Goal: Task Accomplishment & Management: Complete application form

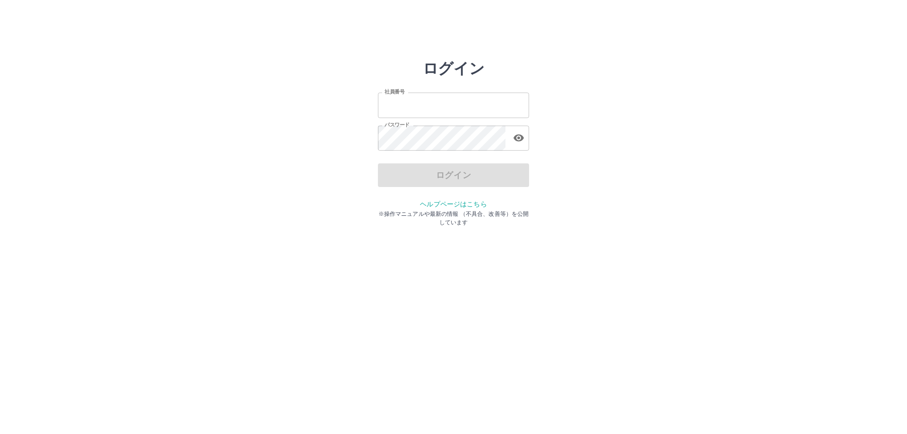
type input "*******"
click at [469, 176] on div "ログイン" at bounding box center [453, 176] width 151 height 24
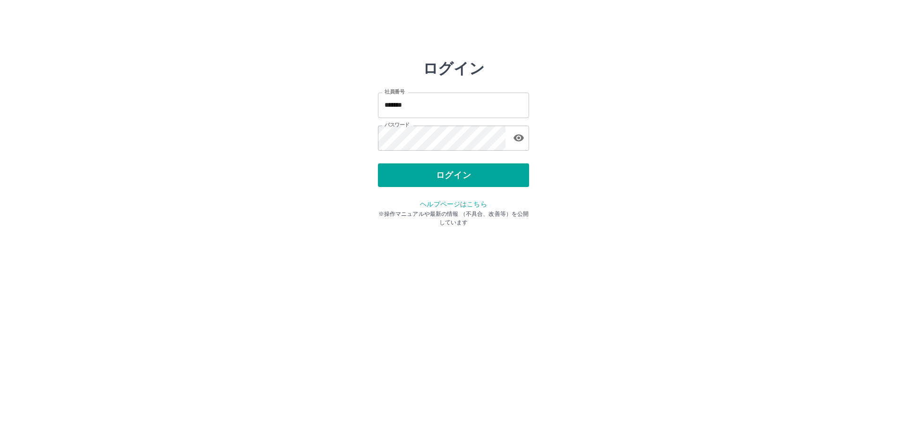
click at [469, 176] on button "ログイン" at bounding box center [453, 176] width 151 height 24
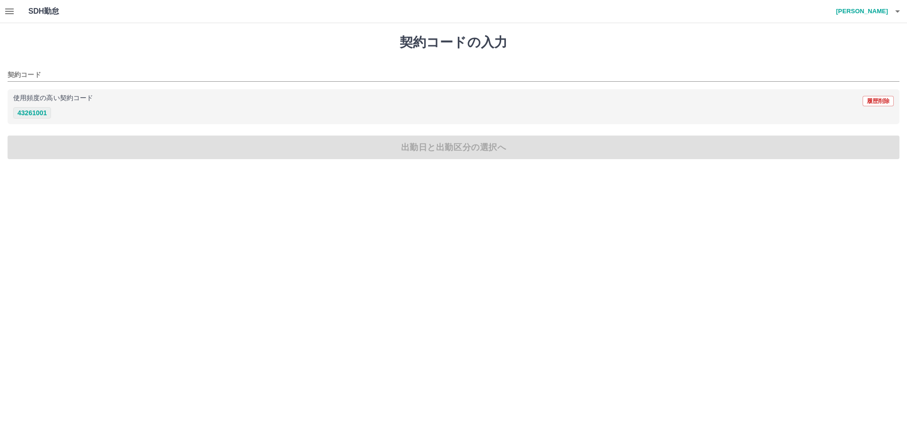
click at [33, 113] on button "43261001" at bounding box center [32, 112] width 38 height 11
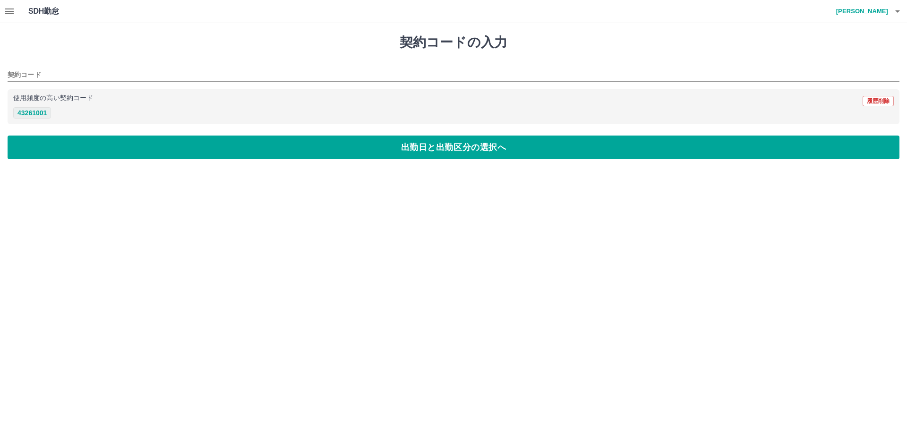
type input "********"
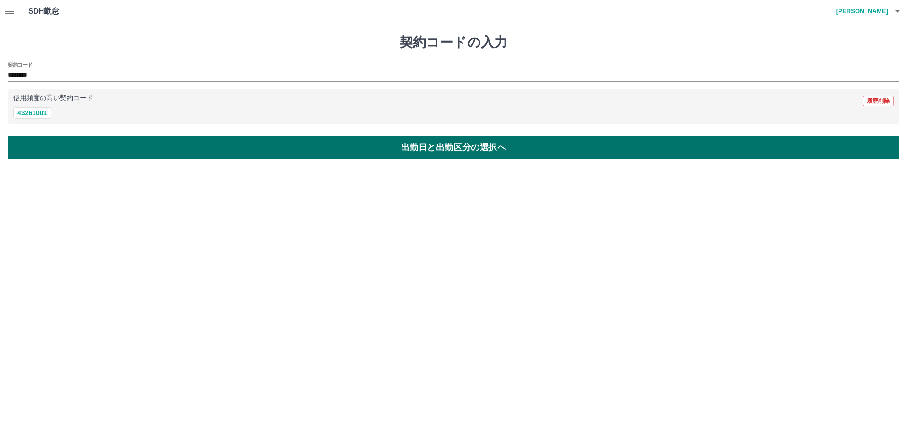
click at [420, 150] on button "出勤日と出勤区分の選択へ" at bounding box center [454, 148] width 892 height 24
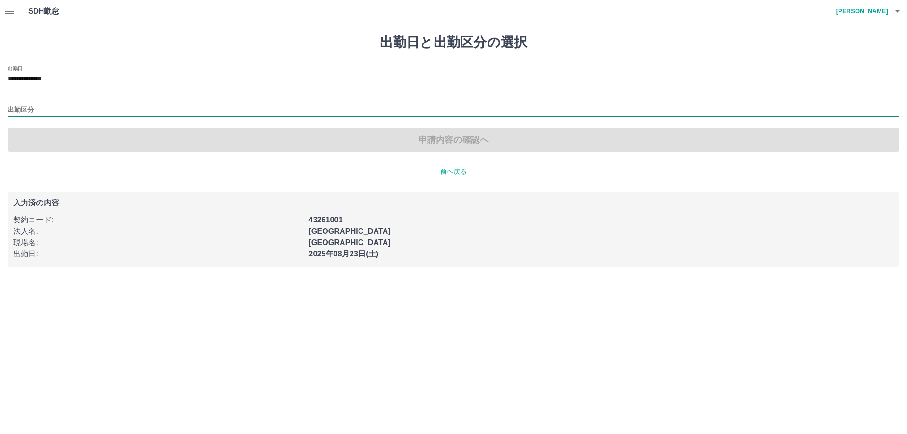
click at [71, 113] on input "出勤区分" at bounding box center [454, 110] width 892 height 12
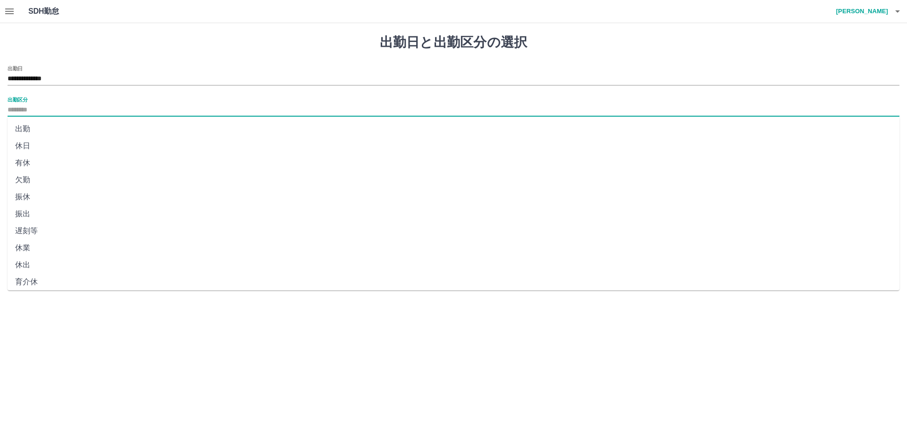
click at [20, 128] on li "出勤" at bounding box center [454, 129] width 892 height 17
type input "**"
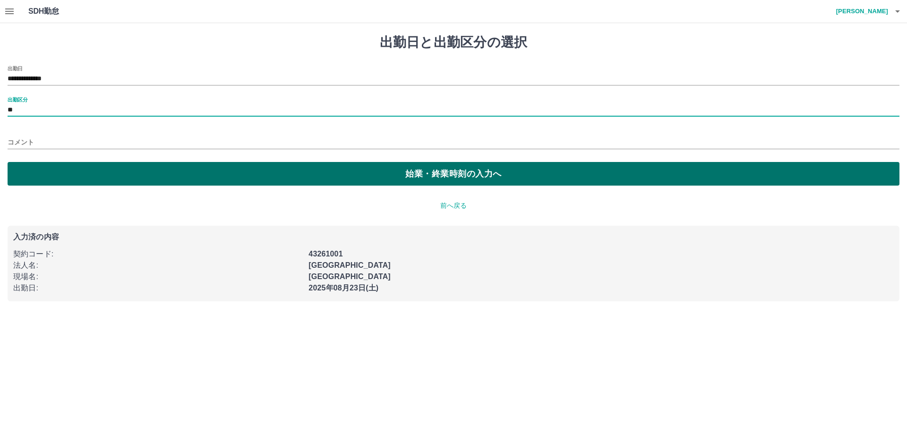
click at [368, 167] on button "始業・終業時刻の入力へ" at bounding box center [454, 174] width 892 height 24
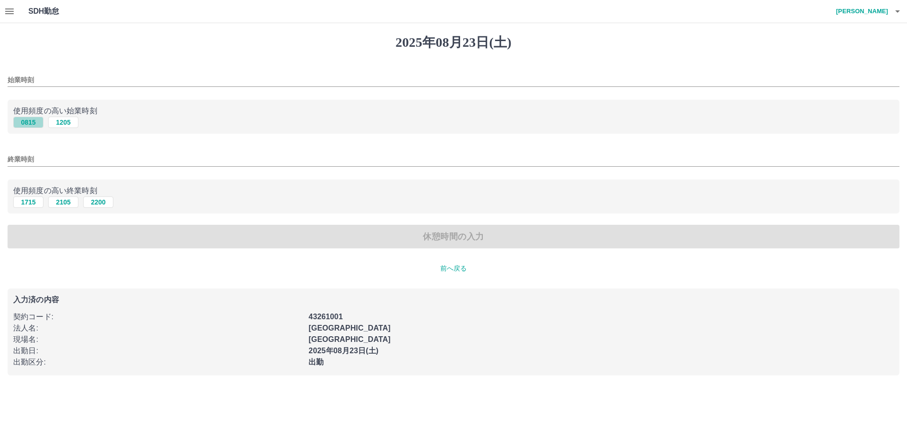
click at [29, 125] on button "0815" at bounding box center [28, 122] width 30 height 11
type input "****"
click at [30, 205] on button "1715" at bounding box center [28, 202] width 30 height 11
type input "****"
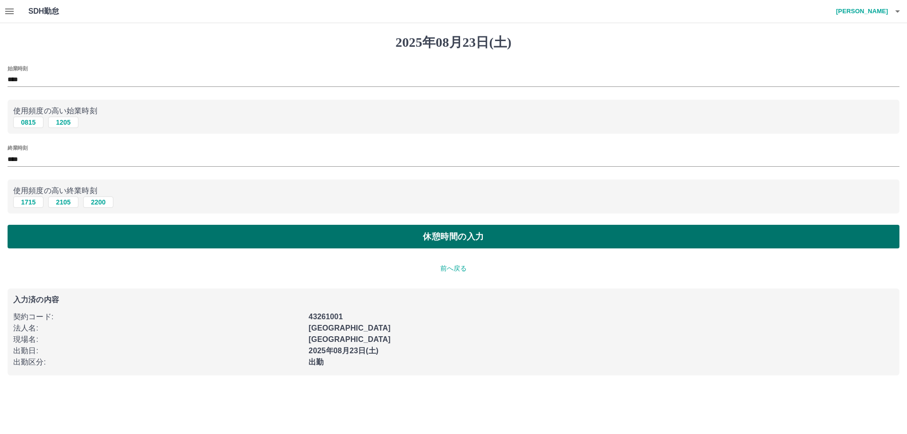
click at [397, 235] on button "休憩時間の入力" at bounding box center [454, 237] width 892 height 24
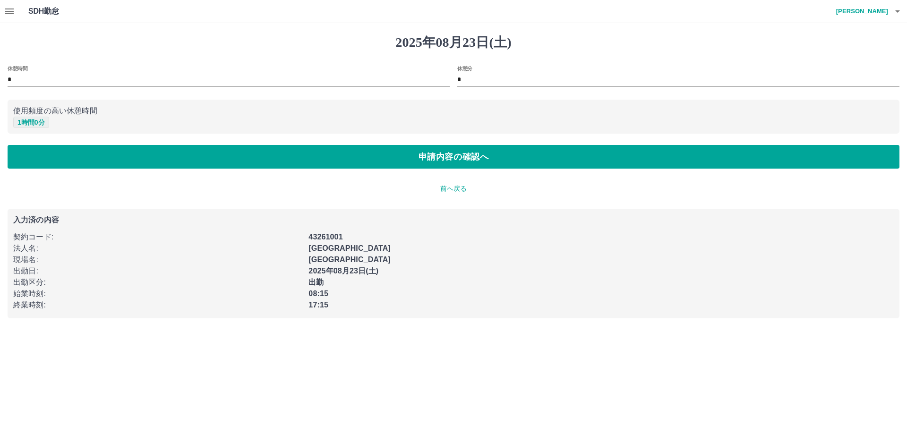
click at [40, 121] on button "1 時間 0 分" at bounding box center [31, 122] width 36 height 11
type input "*"
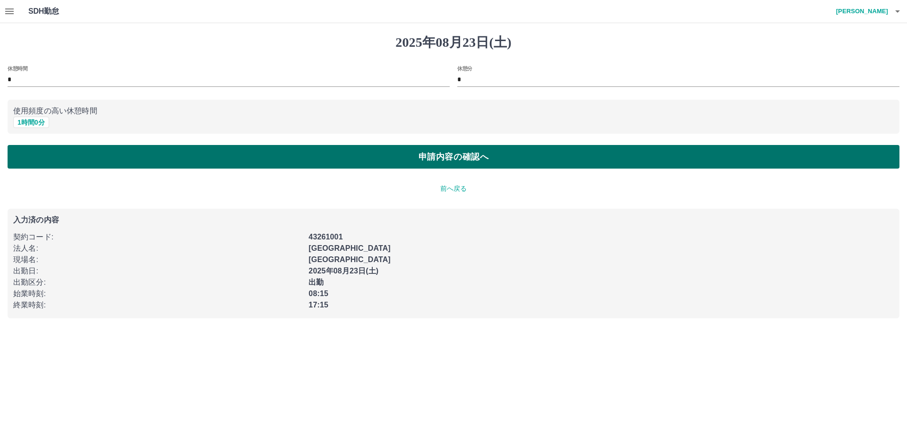
click at [447, 162] on button "申請内容の確認へ" at bounding box center [454, 157] width 892 height 24
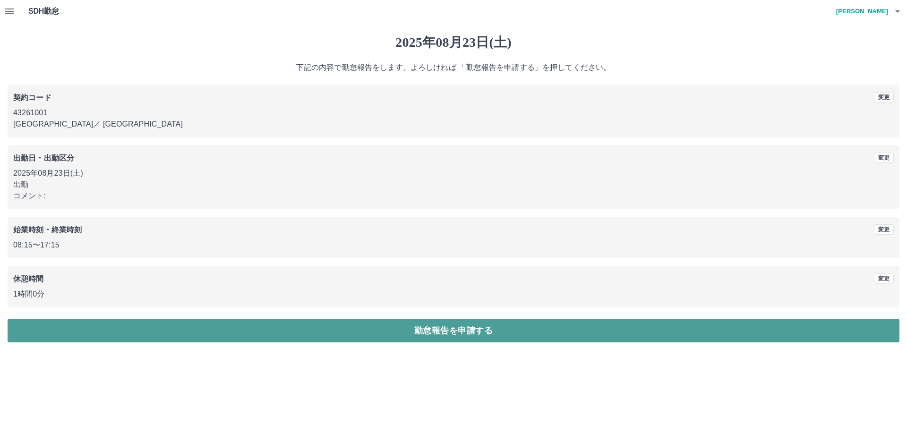
click at [479, 328] on button "勤怠報告を申請する" at bounding box center [454, 331] width 892 height 24
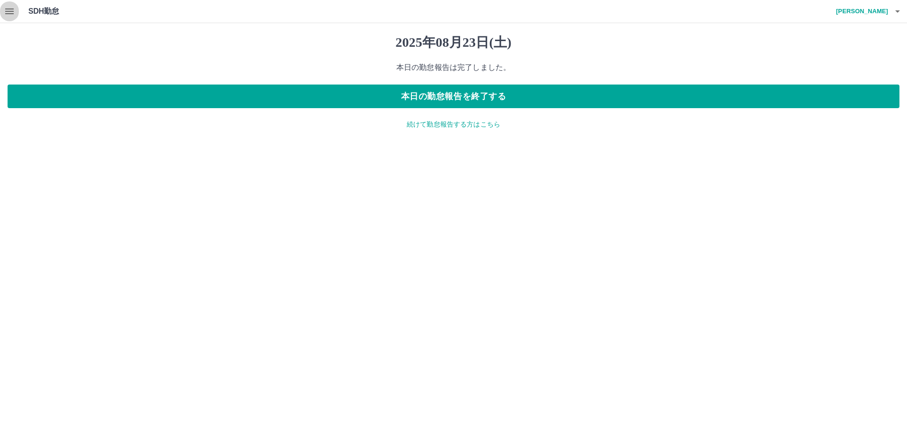
click at [12, 11] on icon "button" at bounding box center [9, 12] width 9 height 6
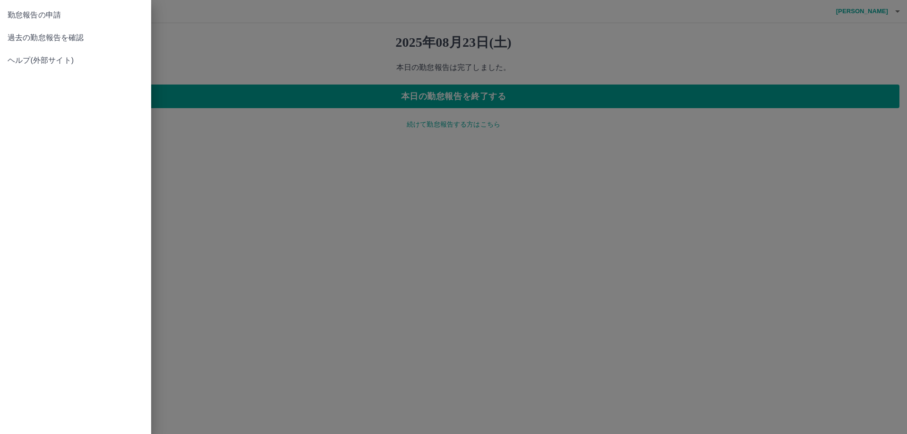
click at [55, 39] on span "過去の勤怠報告を確認" at bounding box center [76, 37] width 136 height 11
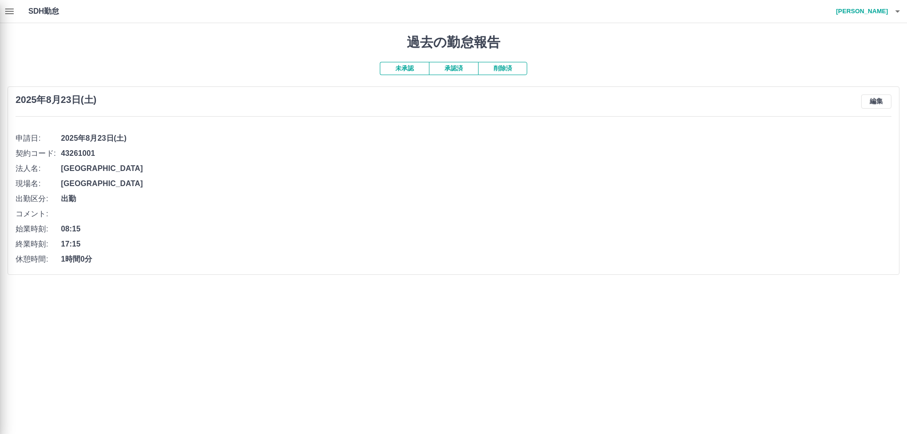
click at [410, 70] on div at bounding box center [453, 217] width 907 height 434
click at [435, 69] on div at bounding box center [453, 217] width 907 height 434
click at [450, 71] on div at bounding box center [453, 217] width 907 height 434
click at [273, 167] on div at bounding box center [453, 217] width 907 height 434
click at [459, 69] on div at bounding box center [453, 217] width 907 height 434
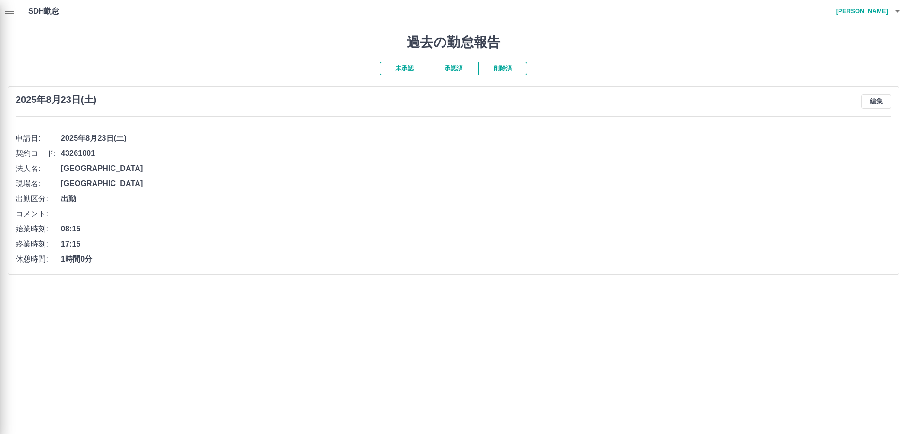
click at [415, 70] on div at bounding box center [453, 217] width 907 height 434
click at [9, 11] on div at bounding box center [453, 217] width 907 height 434
click at [406, 217] on div at bounding box center [453, 217] width 907 height 434
click at [15, 12] on div at bounding box center [453, 217] width 907 height 434
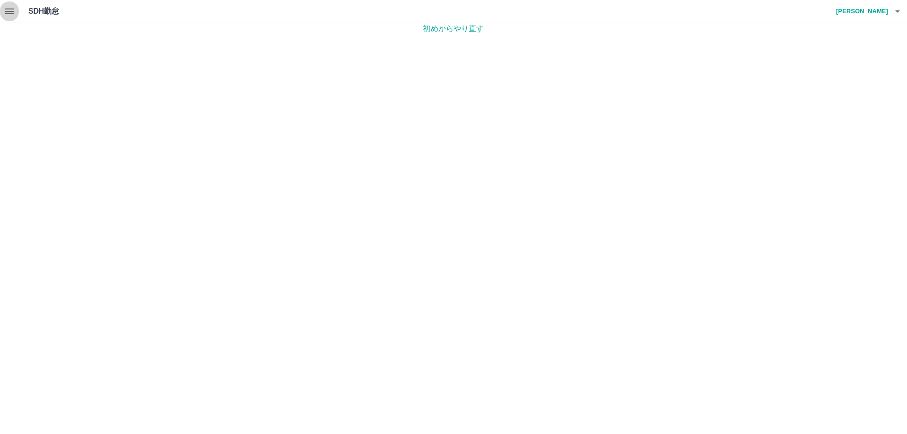
click at [9, 7] on icon "button" at bounding box center [9, 11] width 11 height 11
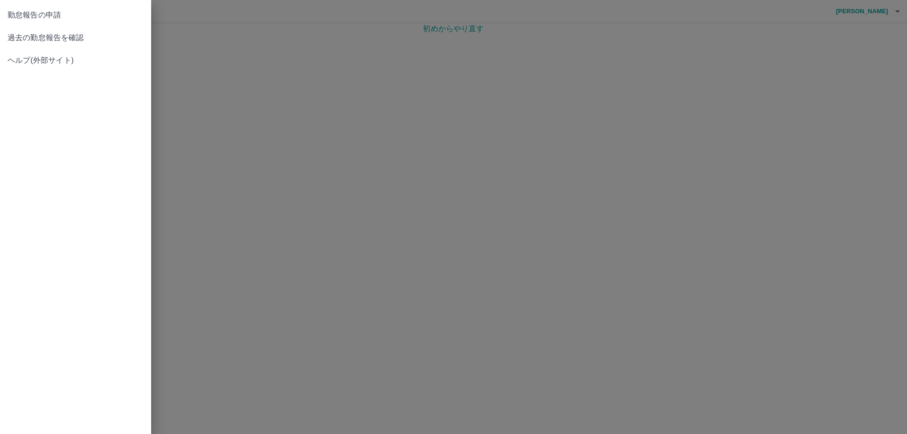
click at [27, 36] on span "過去の勤怠報告を確認" at bounding box center [76, 37] width 136 height 11
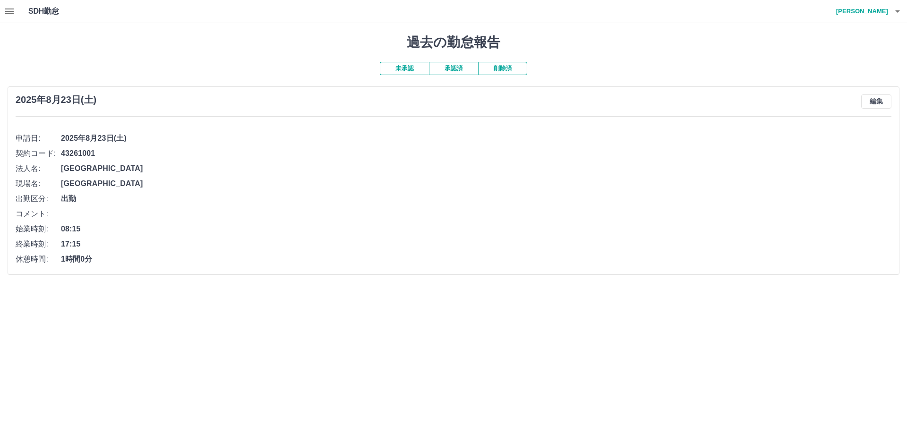
click at [453, 70] on button "承認済" at bounding box center [453, 68] width 49 height 13
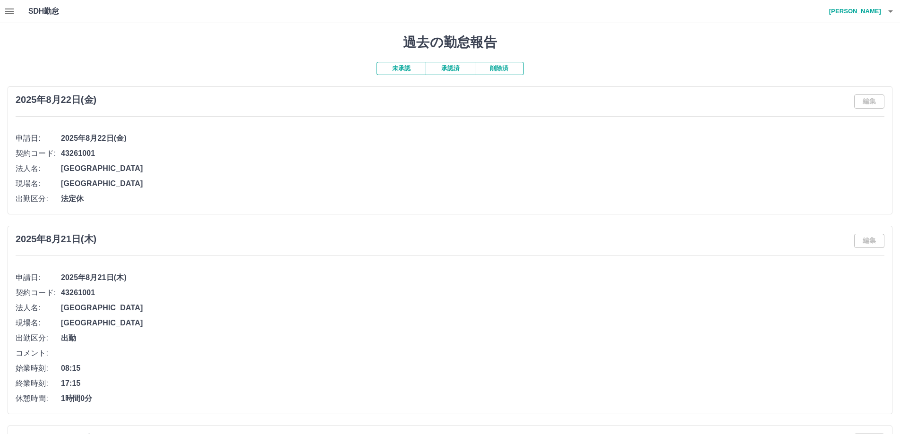
click at [406, 69] on button "未承認" at bounding box center [401, 68] width 49 height 13
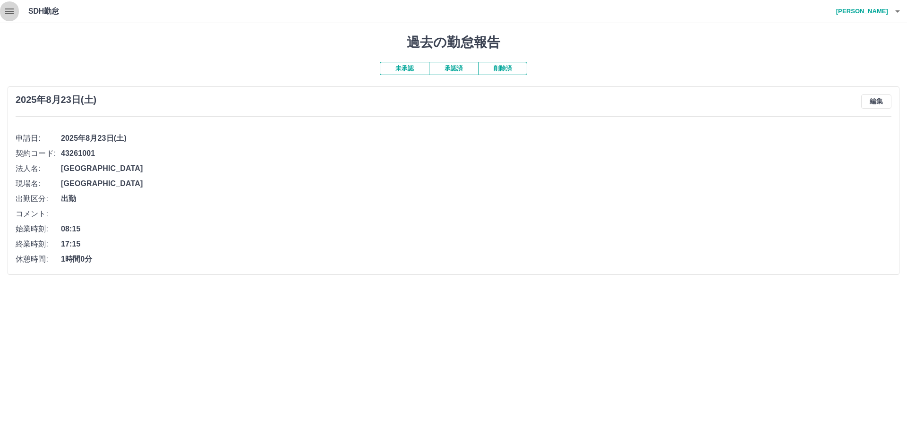
click at [6, 11] on icon "button" at bounding box center [9, 12] width 9 height 6
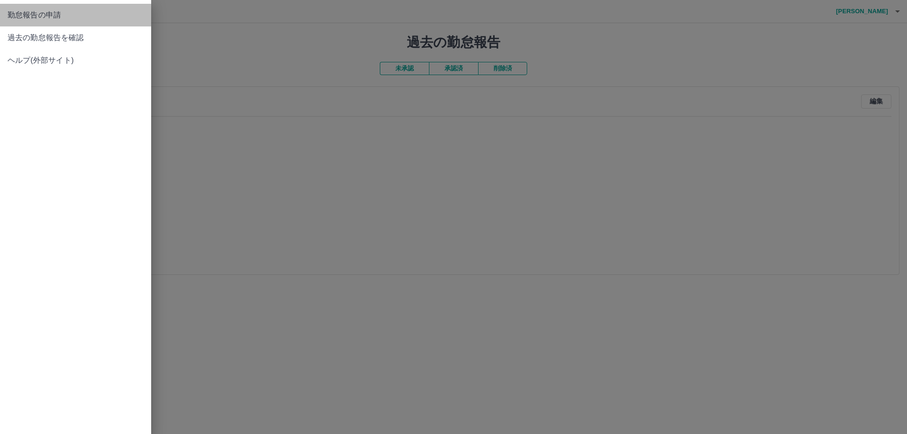
click at [23, 17] on span "勤怠報告の申請" at bounding box center [76, 14] width 136 height 11
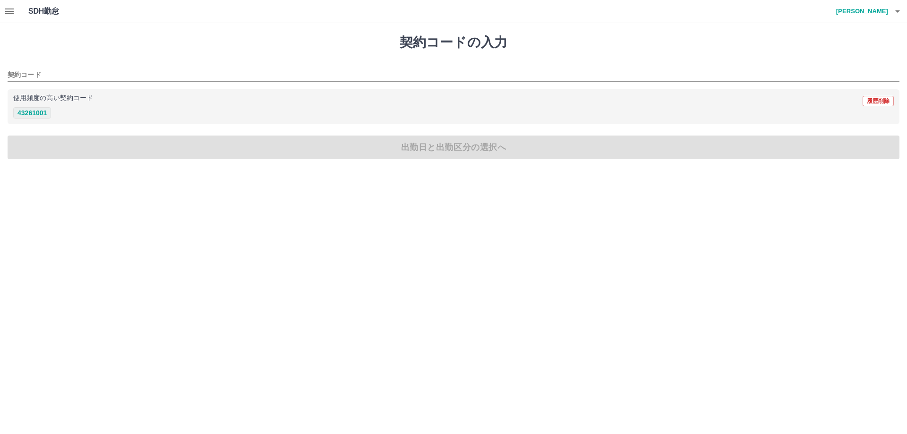
click at [40, 112] on button "43261001" at bounding box center [32, 112] width 38 height 11
type input "********"
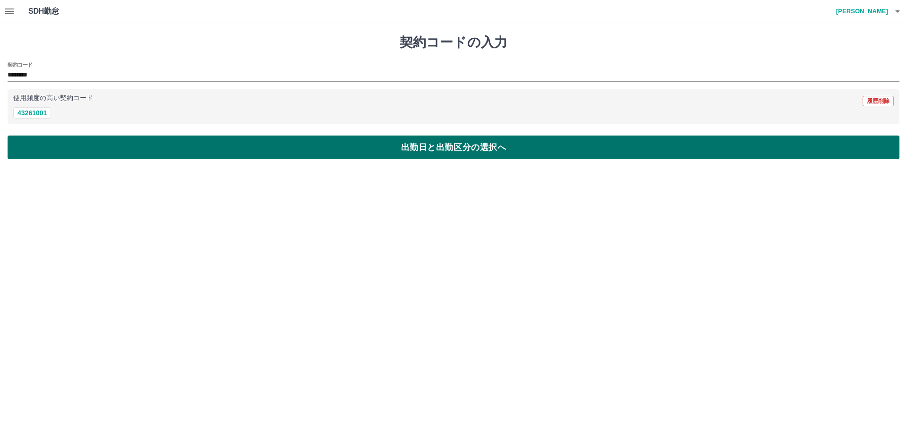
click at [345, 147] on button "出勤日と出勤区分の選択へ" at bounding box center [454, 148] width 892 height 24
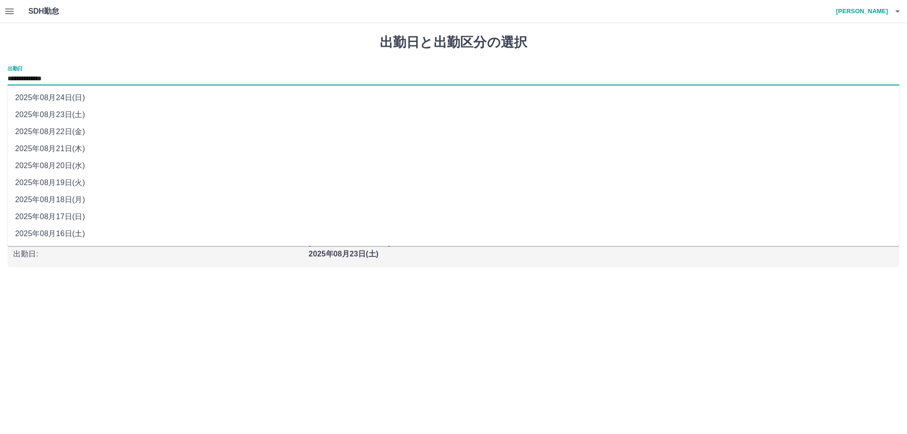
click at [66, 80] on input "**********" at bounding box center [454, 79] width 892 height 12
click at [78, 100] on li "2025年08月24日(日)" at bounding box center [454, 97] width 892 height 17
type input "**********"
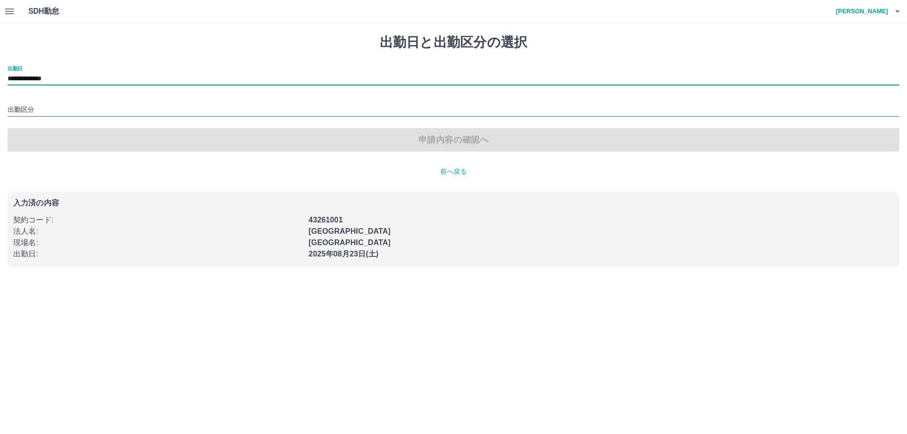
click at [69, 114] on input "出勤区分" at bounding box center [454, 110] width 892 height 12
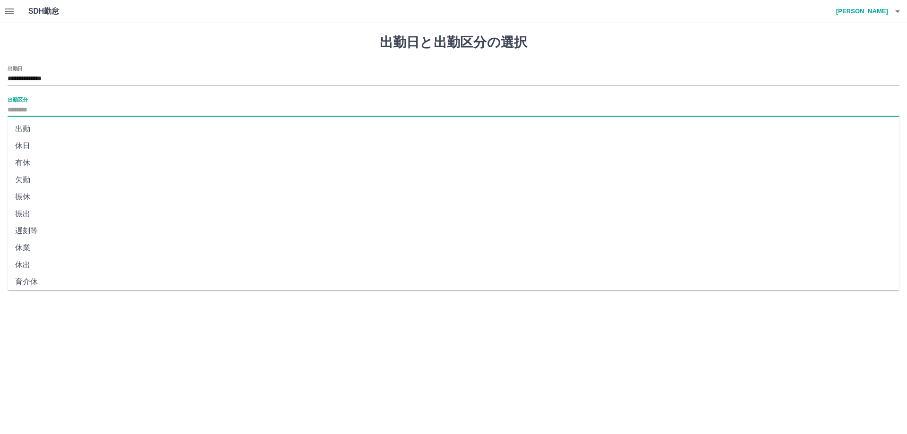
click at [28, 146] on li "休日" at bounding box center [454, 146] width 892 height 17
type input "**"
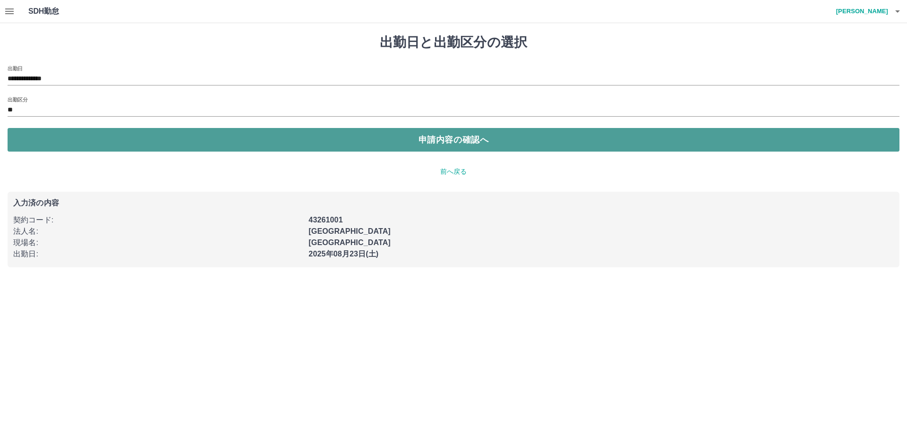
click at [475, 142] on button "申請内容の確認へ" at bounding box center [454, 140] width 892 height 24
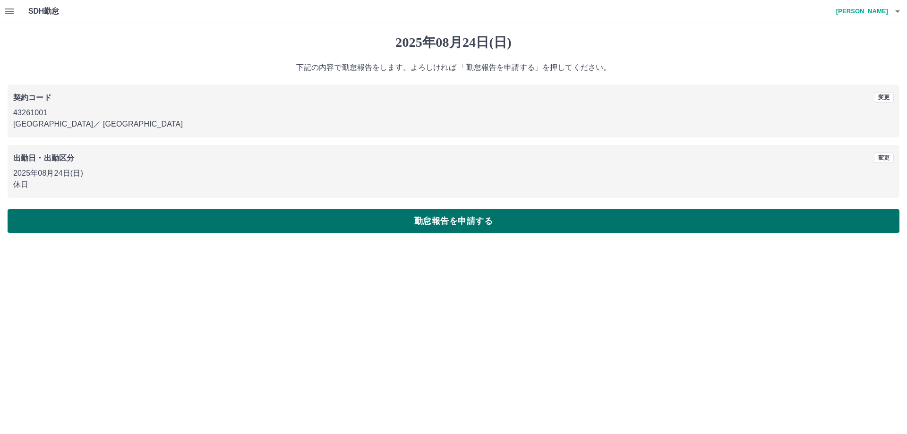
click at [472, 225] on button "勤怠報告を申請する" at bounding box center [454, 221] width 892 height 24
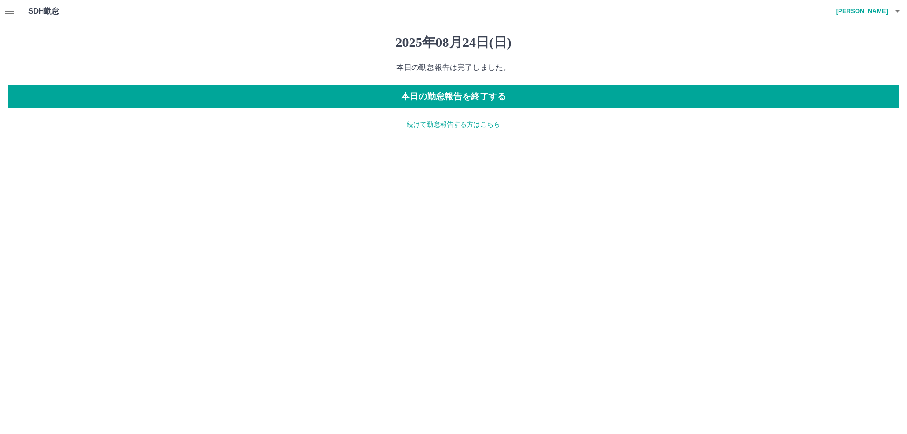
click at [881, 12] on h4 "船田　更織" at bounding box center [860, 11] width 57 height 23
click at [852, 65] on li "ログアウト" at bounding box center [858, 68] width 84 height 17
